Goal: Information Seeking & Learning: Learn about a topic

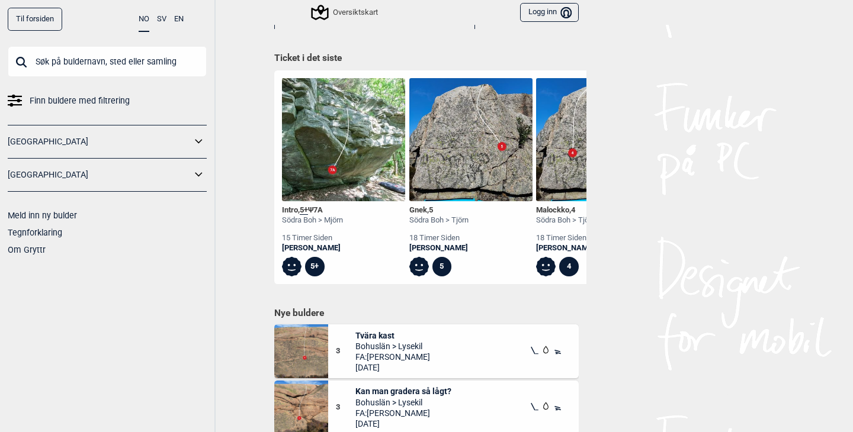
scroll to position [534, 0]
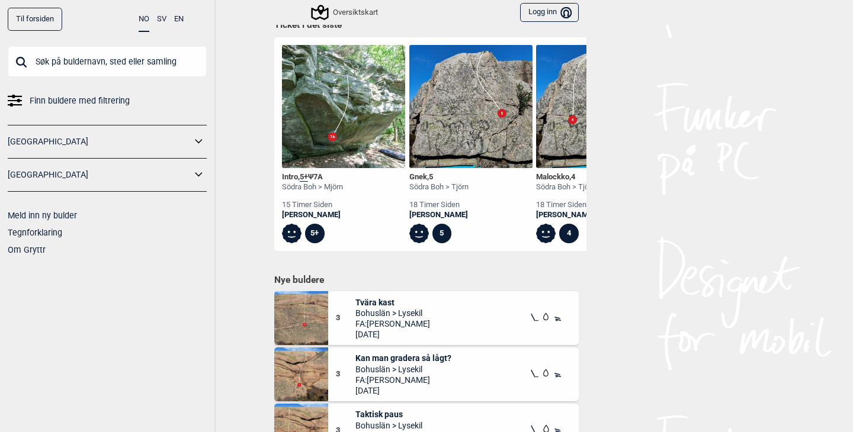
click at [195, 142] on icon at bounding box center [198, 141] width 15 height 17
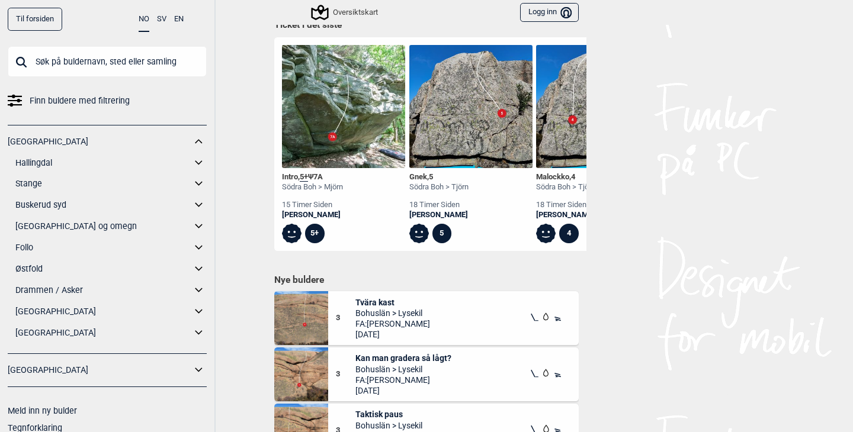
click at [203, 226] on icon at bounding box center [198, 226] width 15 height 17
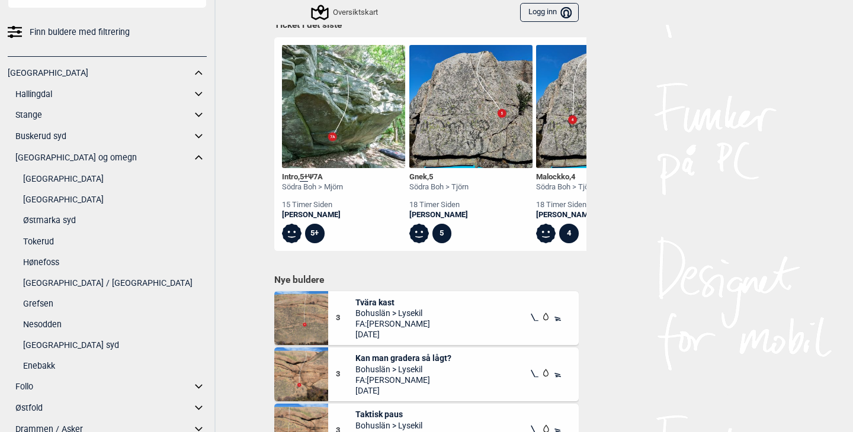
scroll to position [70, 0]
click at [59, 217] on link "Østmarka syd" at bounding box center [115, 218] width 184 height 17
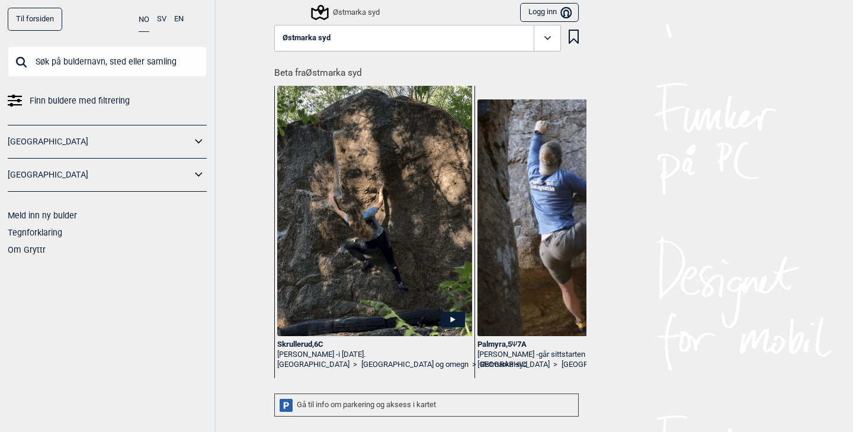
click at [543, 39] on icon at bounding box center [548, 38] width 14 height 14
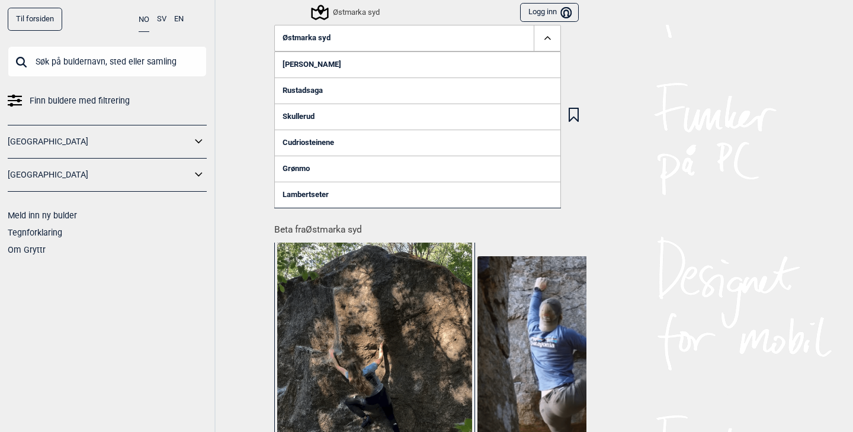
click at [309, 114] on link "Skullerud" at bounding box center [417, 117] width 287 height 26
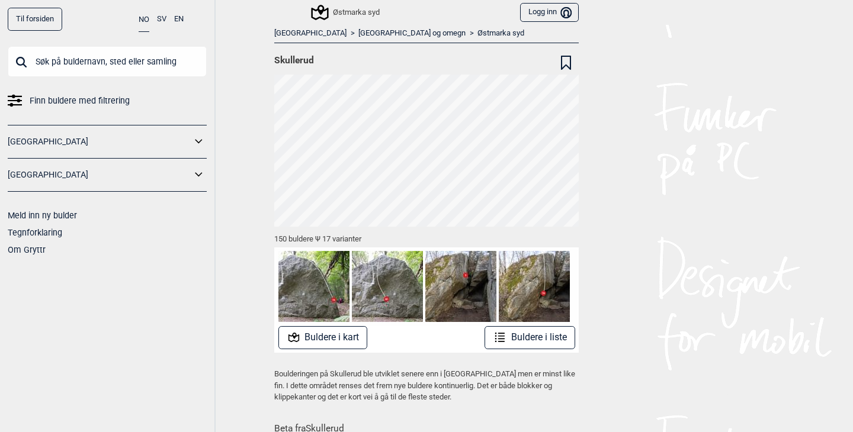
click at [243, 209] on div "Til forsiden NO SV EN Finn buldere med filtrering [GEOGRAPHIC_DATA] [GEOGRAPHIC…" at bounding box center [426, 216] width 853 height 432
click at [525, 341] on button "Buldere i liste" at bounding box center [529, 337] width 91 height 23
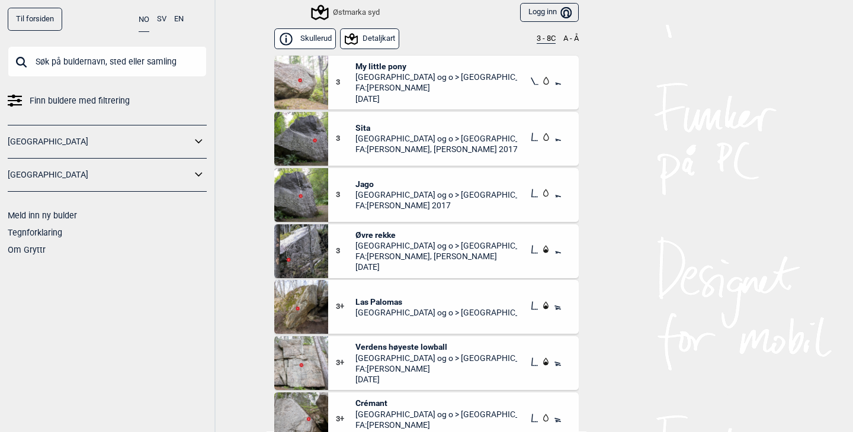
click at [546, 40] on button "3 - 8C" at bounding box center [546, 38] width 19 height 9
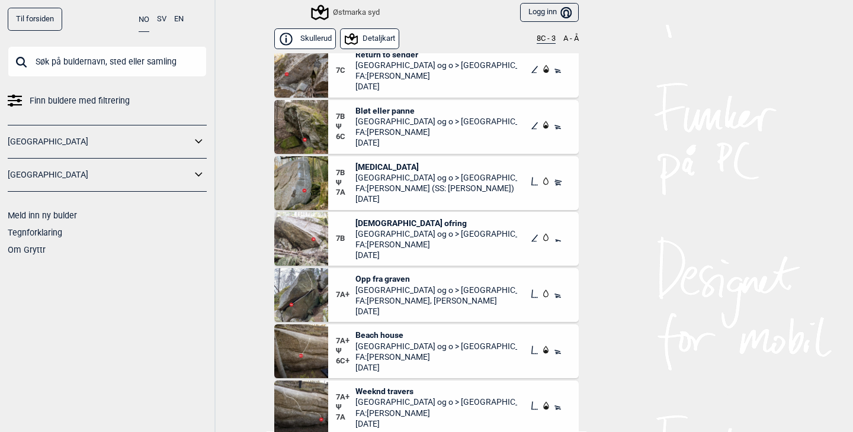
scroll to position [69, 0]
click at [371, 165] on span "[MEDICAL_DATA]" at bounding box center [436, 166] width 162 height 11
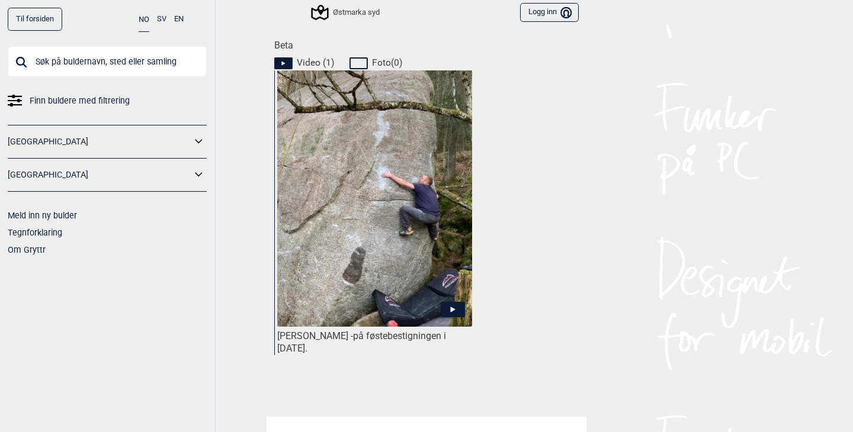
scroll to position [662, 0]
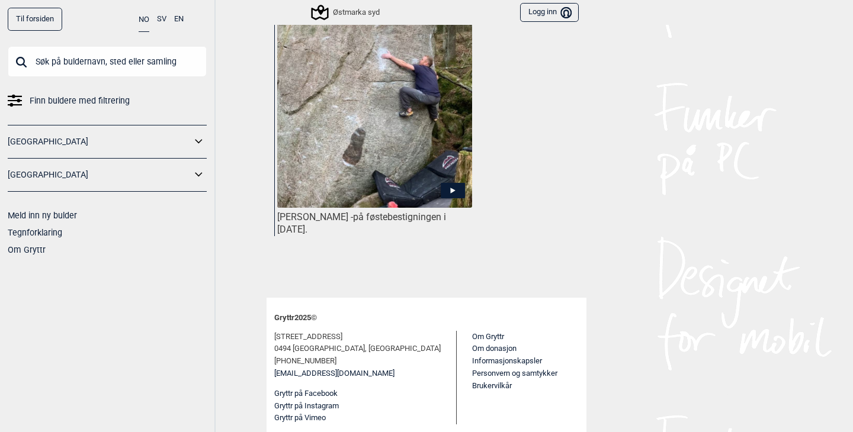
click at [451, 189] on icon at bounding box center [453, 191] width 5 height 6
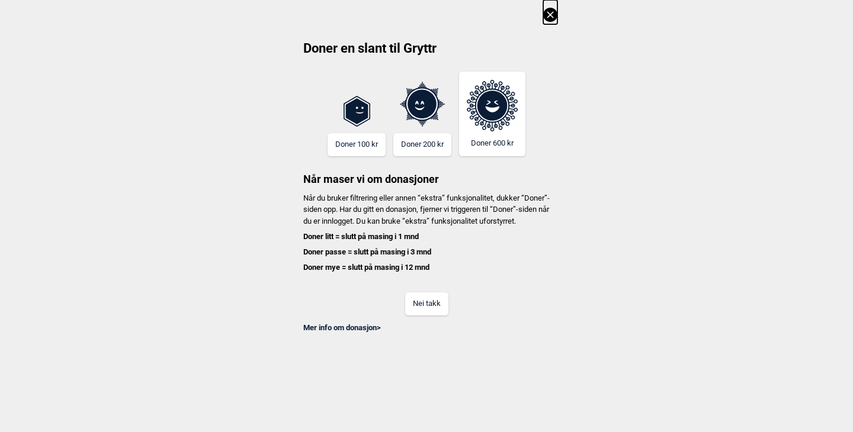
click at [429, 311] on button "Nei takk" at bounding box center [426, 304] width 43 height 23
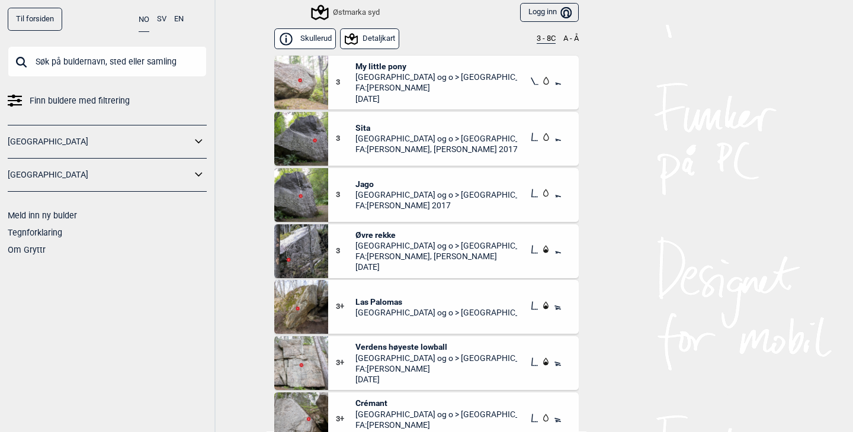
click at [540, 39] on button "3 - 8C" at bounding box center [546, 38] width 19 height 9
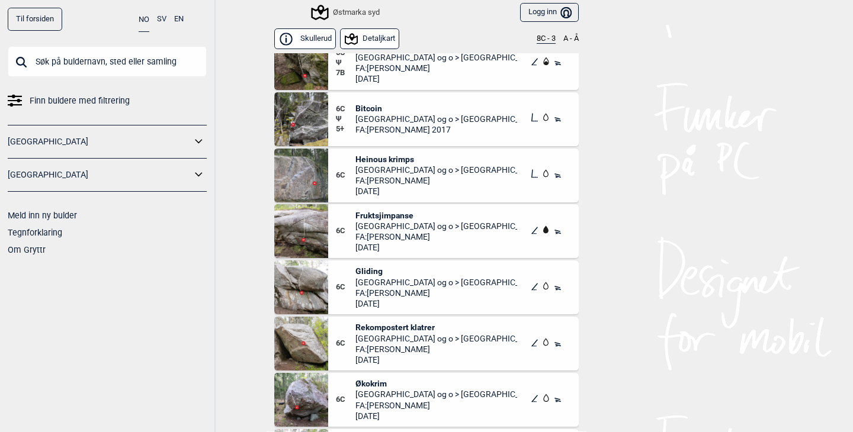
scroll to position [1530, 0]
click at [388, 159] on span "Heinous krimps" at bounding box center [436, 160] width 162 height 11
